Goal: Task Accomplishment & Management: Use online tool/utility

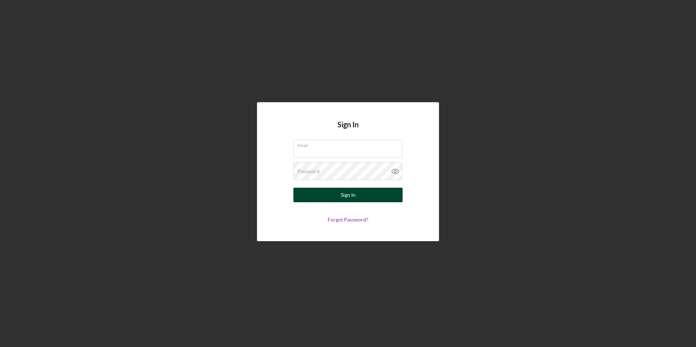
type input "[EMAIL_ADDRESS][DOMAIN_NAME]"
click at [347, 197] on div "Sign In" at bounding box center [348, 195] width 15 height 15
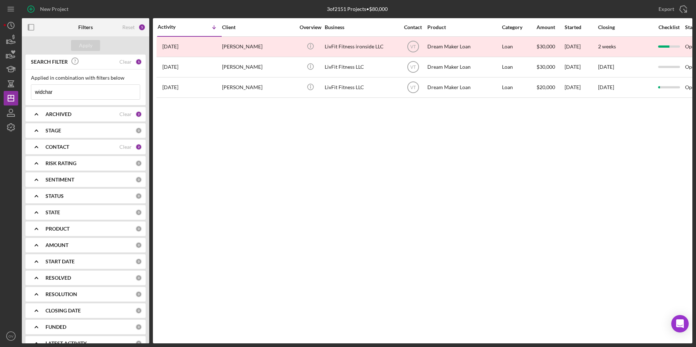
click at [135, 62] on div "1" at bounding box center [138, 62] width 7 height 7
click at [130, 63] on div "SEARCH FILTER Clear 1" at bounding box center [85, 62] width 113 height 16
click at [12, 8] on icon "Icon/Menu" at bounding box center [11, 9] width 16 height 16
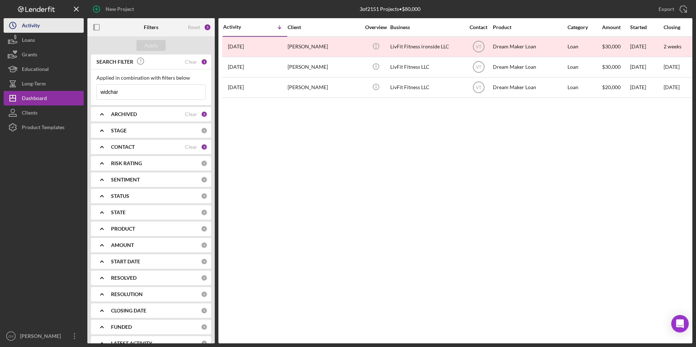
click at [29, 27] on div "Activity" at bounding box center [31, 26] width 18 height 16
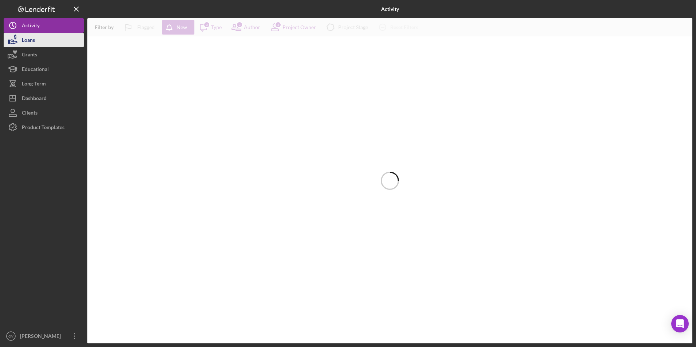
click at [25, 39] on div "Loans" at bounding box center [28, 41] width 13 height 16
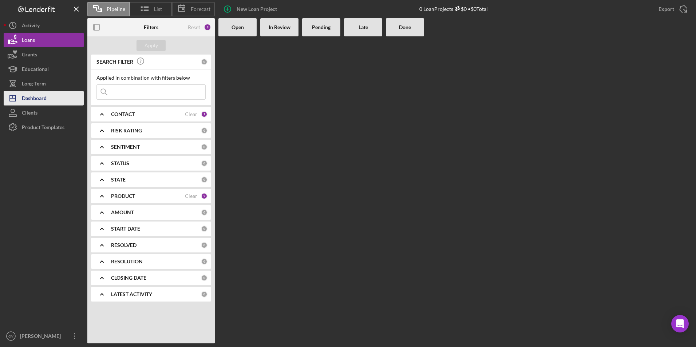
click at [37, 96] on div "Dashboard" at bounding box center [34, 99] width 25 height 16
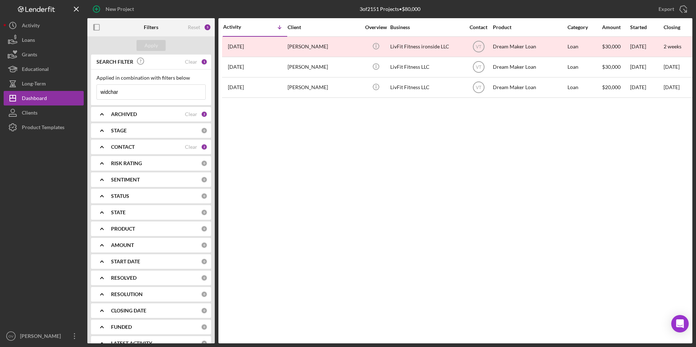
click at [278, 28] on polyline at bounding box center [279, 27] width 3 height 1
drag, startPoint x: 140, startPoint y: 91, endPoint x: 83, endPoint y: 87, distance: 57.3
click at [83, 87] on div "New Project 3 of 2151 Projects • $80,000 widchar Export Icon/Export Filters Res…" at bounding box center [348, 171] width 688 height 343
click at [150, 46] on div "Apply" at bounding box center [150, 45] width 13 height 11
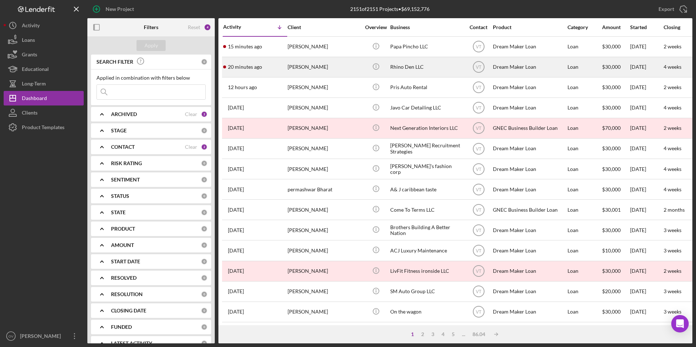
click at [318, 65] on div "[PERSON_NAME]" at bounding box center [323, 66] width 73 height 19
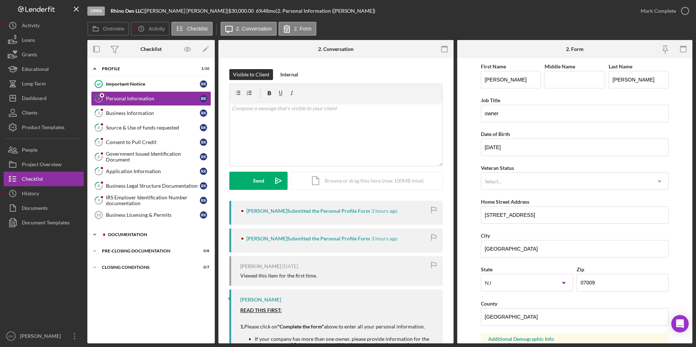
click at [94, 233] on icon "Icon/Expander" at bounding box center [94, 234] width 15 height 15
